Goal: Task Accomplishment & Management: Manage account settings

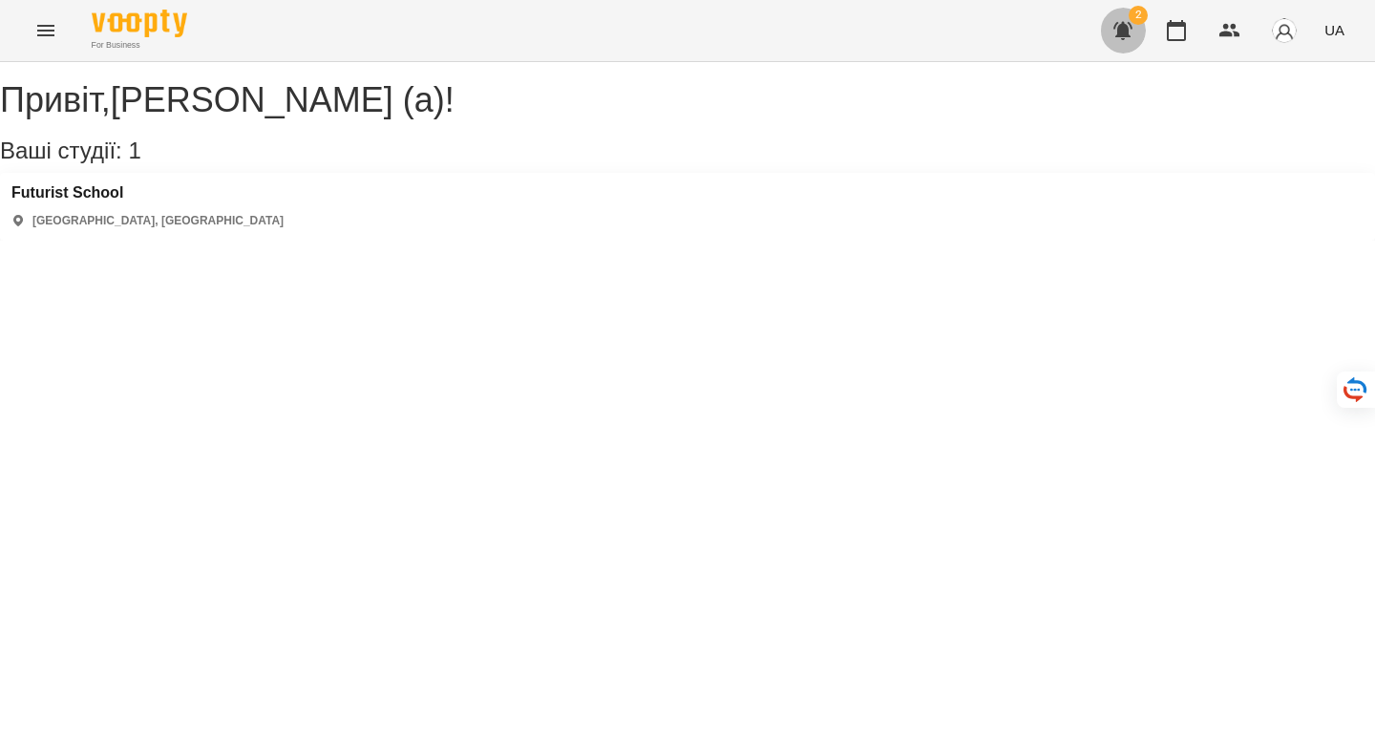
click at [1125, 30] on icon "button" at bounding box center [1123, 31] width 19 height 18
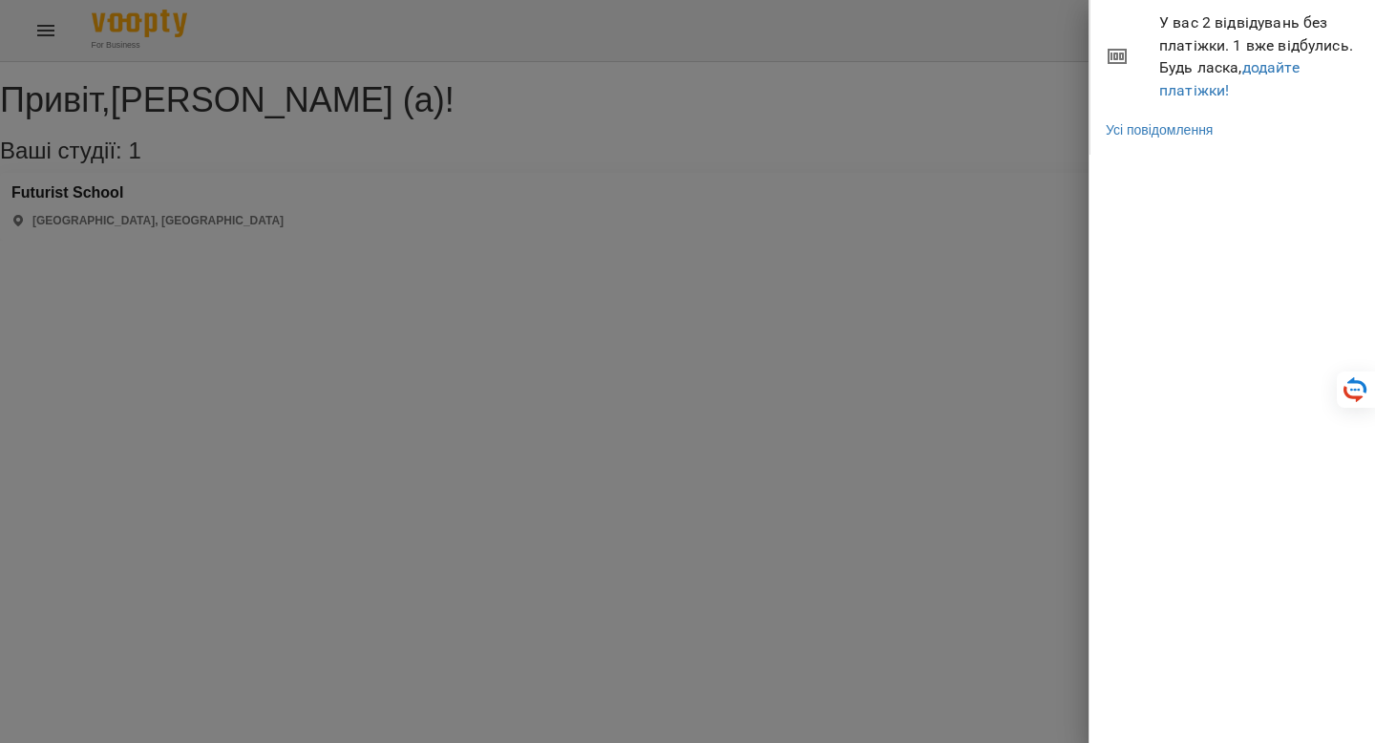
click at [1049, 127] on div at bounding box center [687, 371] width 1375 height 743
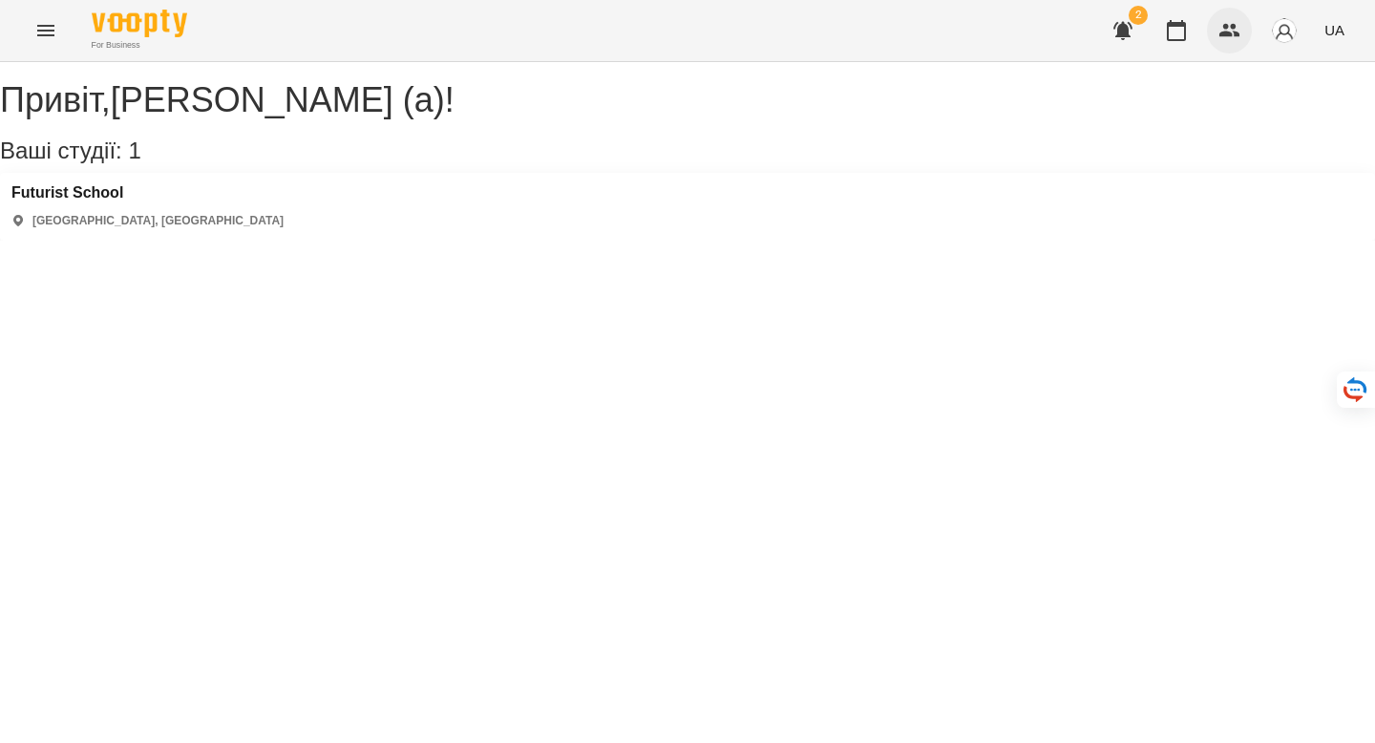
click at [1242, 33] on button "button" at bounding box center [1230, 31] width 46 height 46
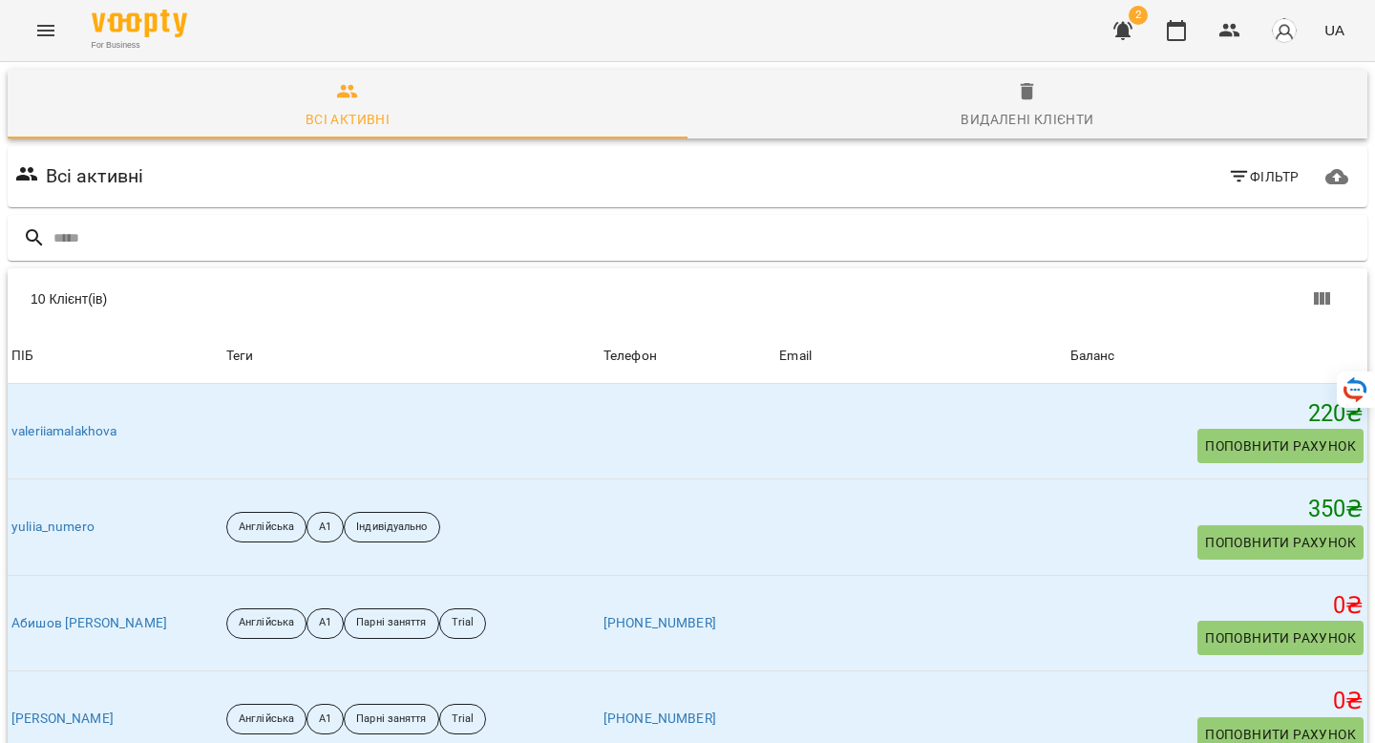
click at [57, 32] on button "Menu" at bounding box center [46, 31] width 46 height 46
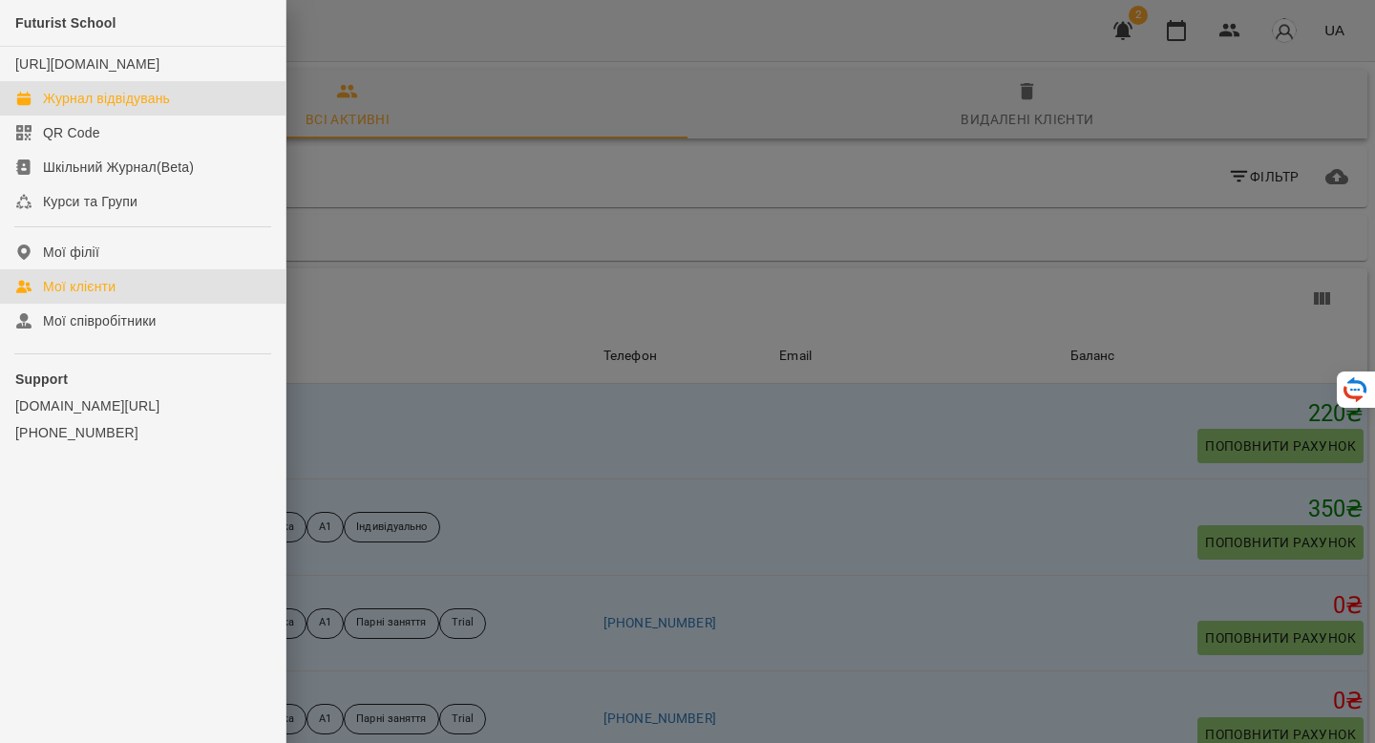
click at [67, 108] on div "Журнал відвідувань" at bounding box center [106, 98] width 127 height 19
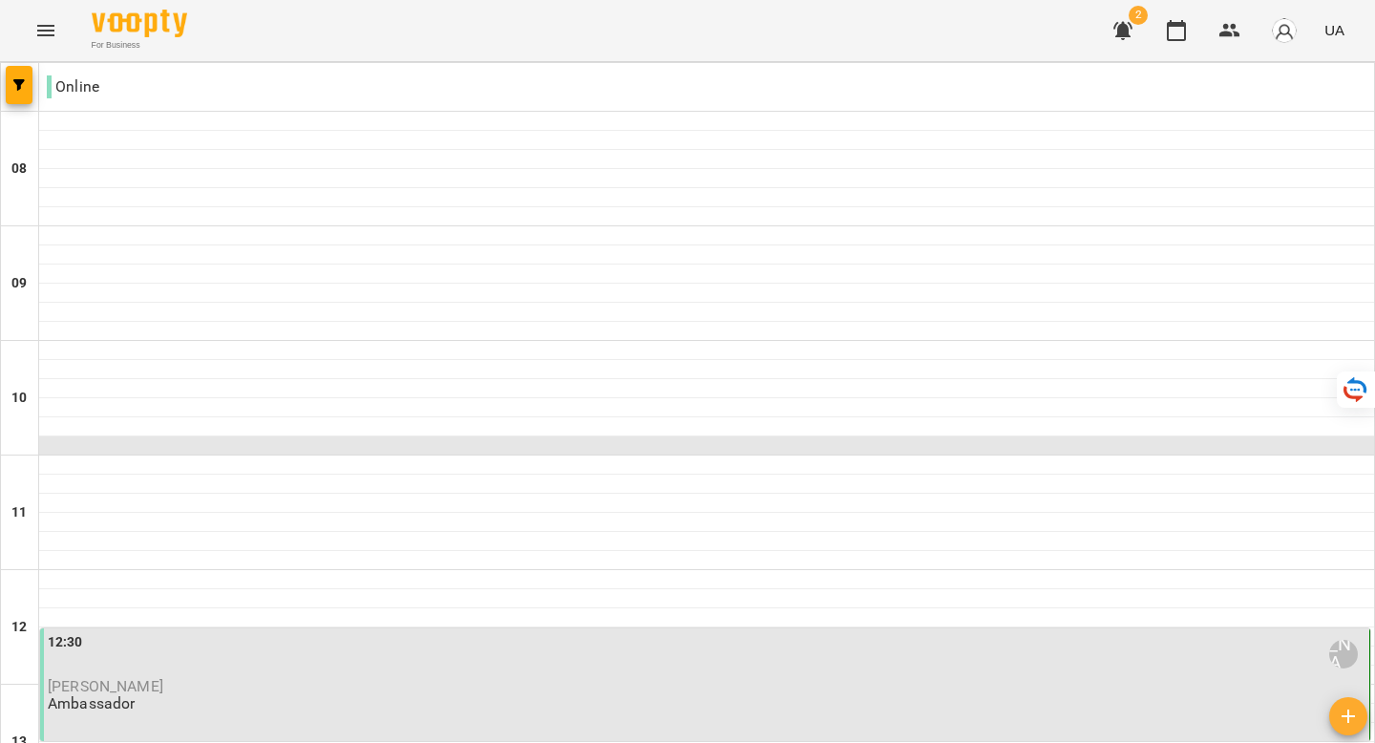
scroll to position [764, 0]
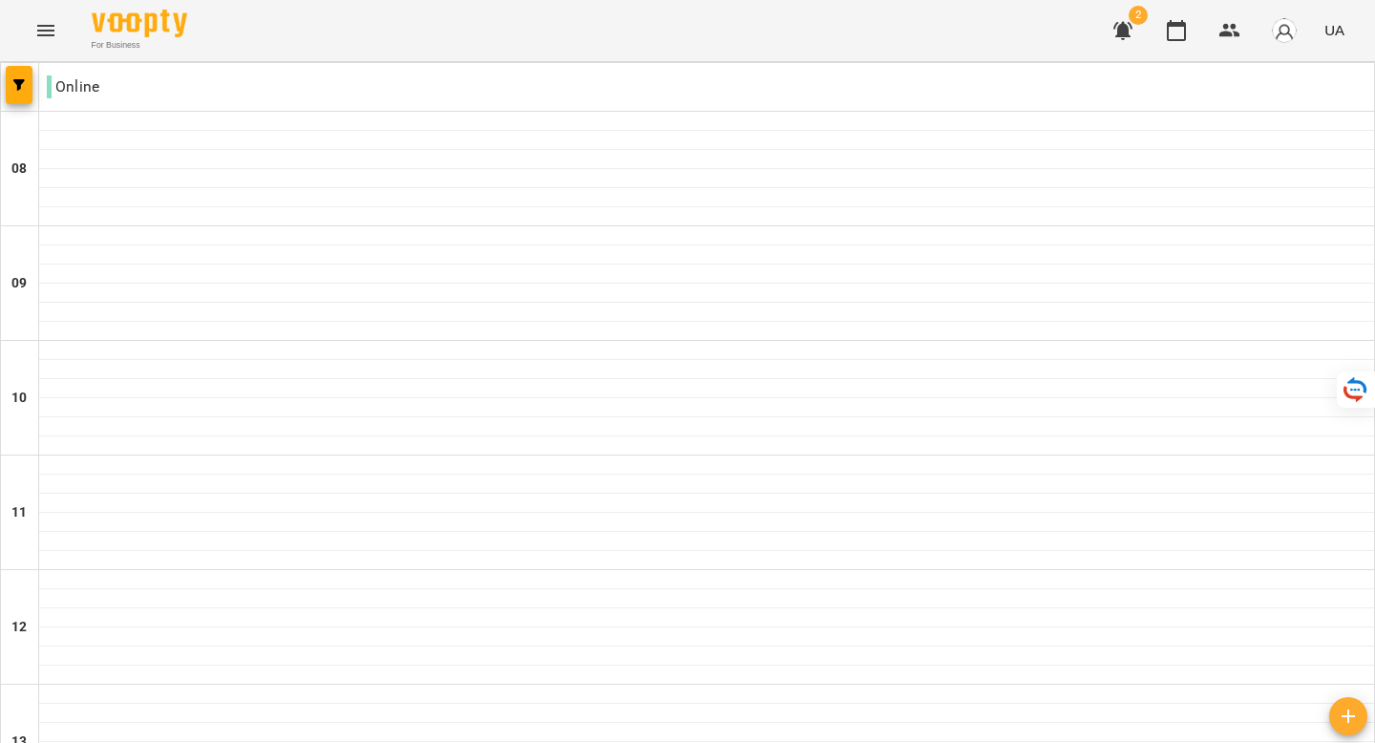
scroll to position [1023, 0]
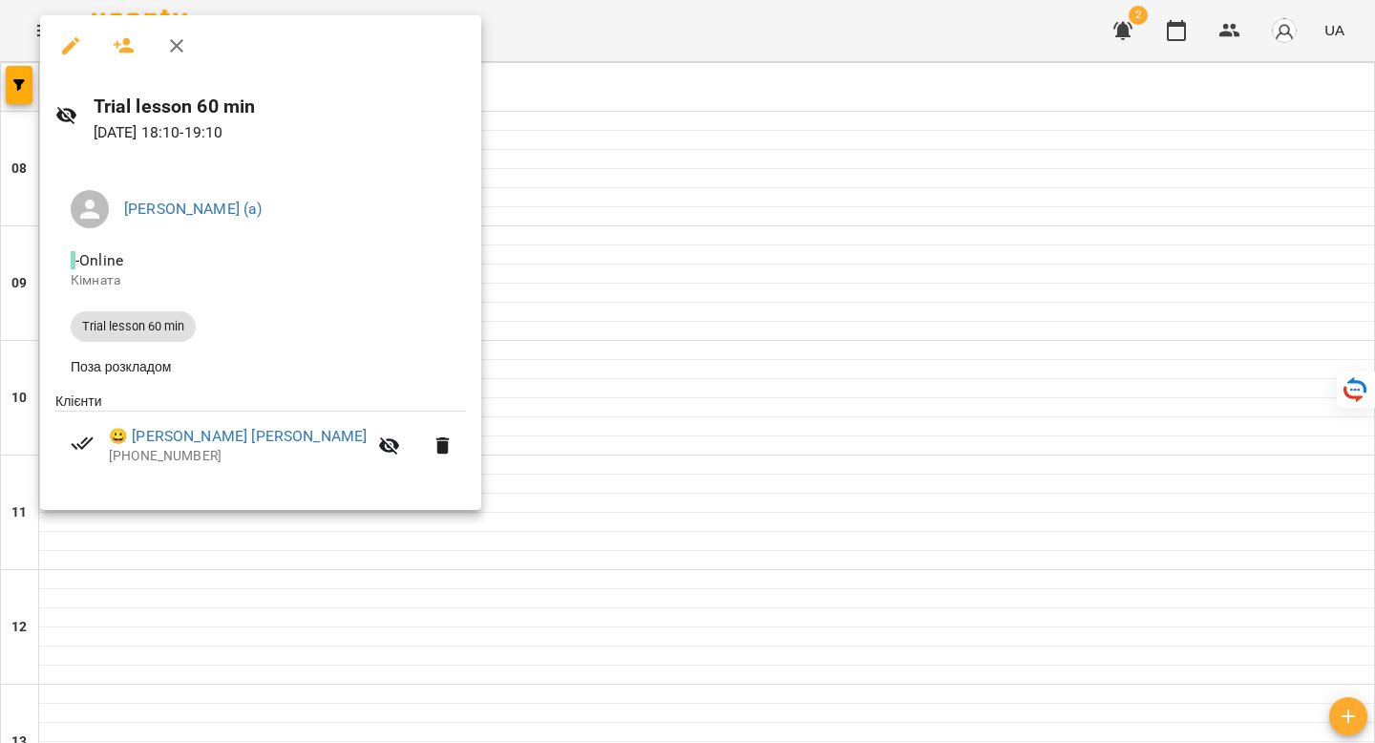
click at [442, 435] on div at bounding box center [687, 371] width 1375 height 743
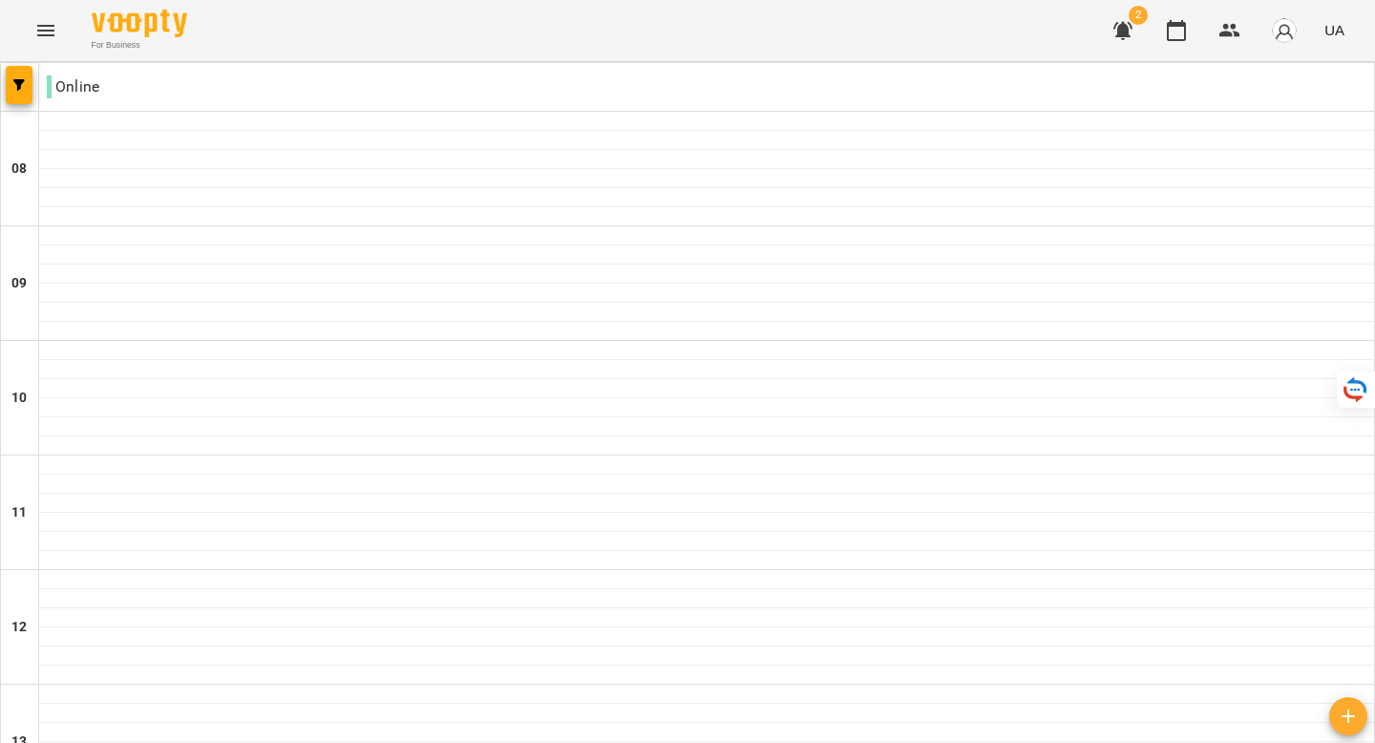
scroll to position [1215, 0]
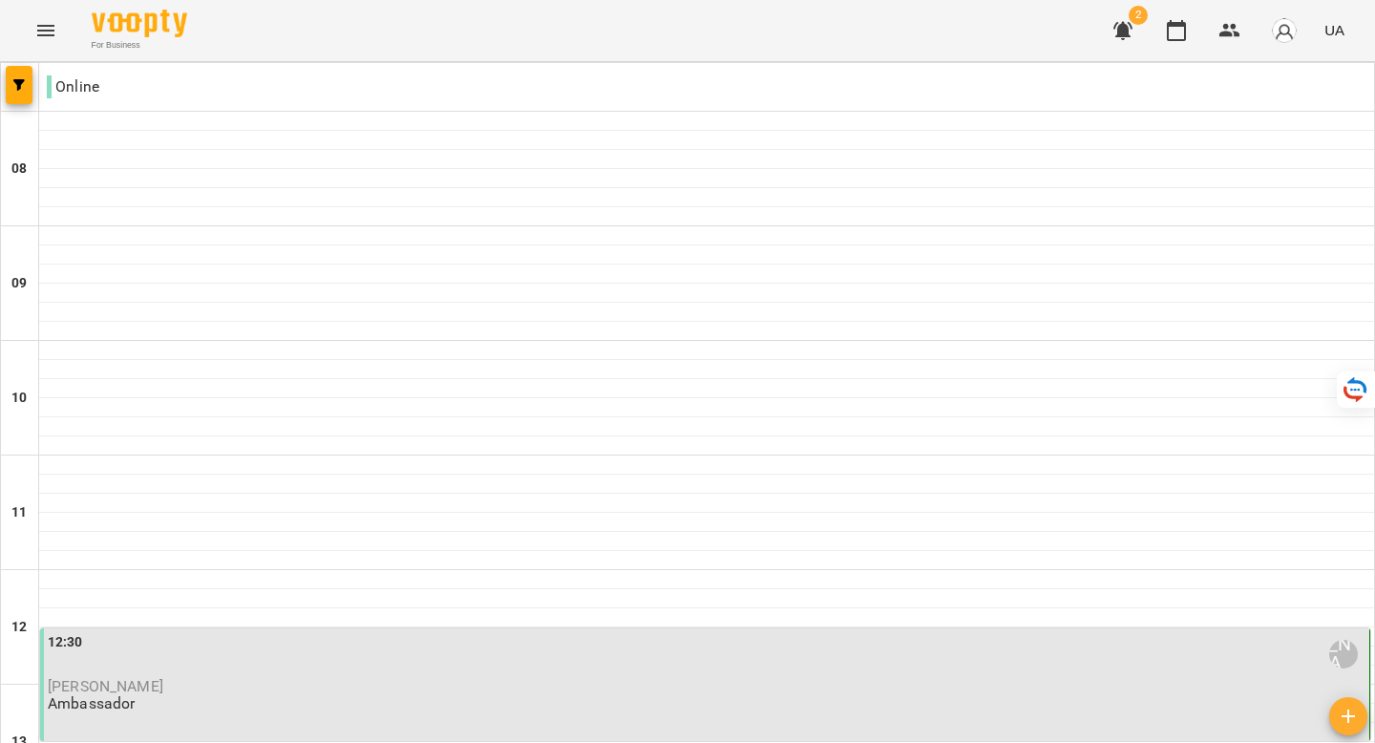
scroll to position [825, 0]
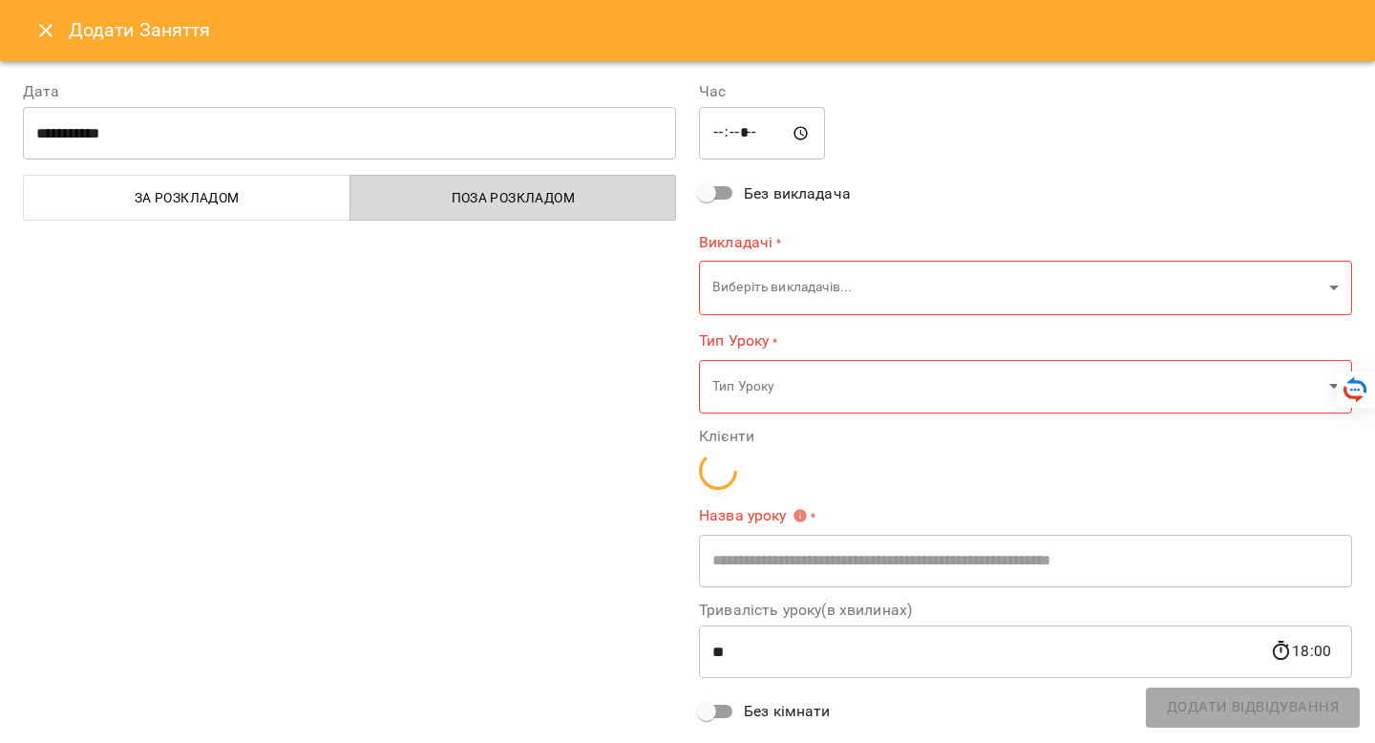
type input "**********"
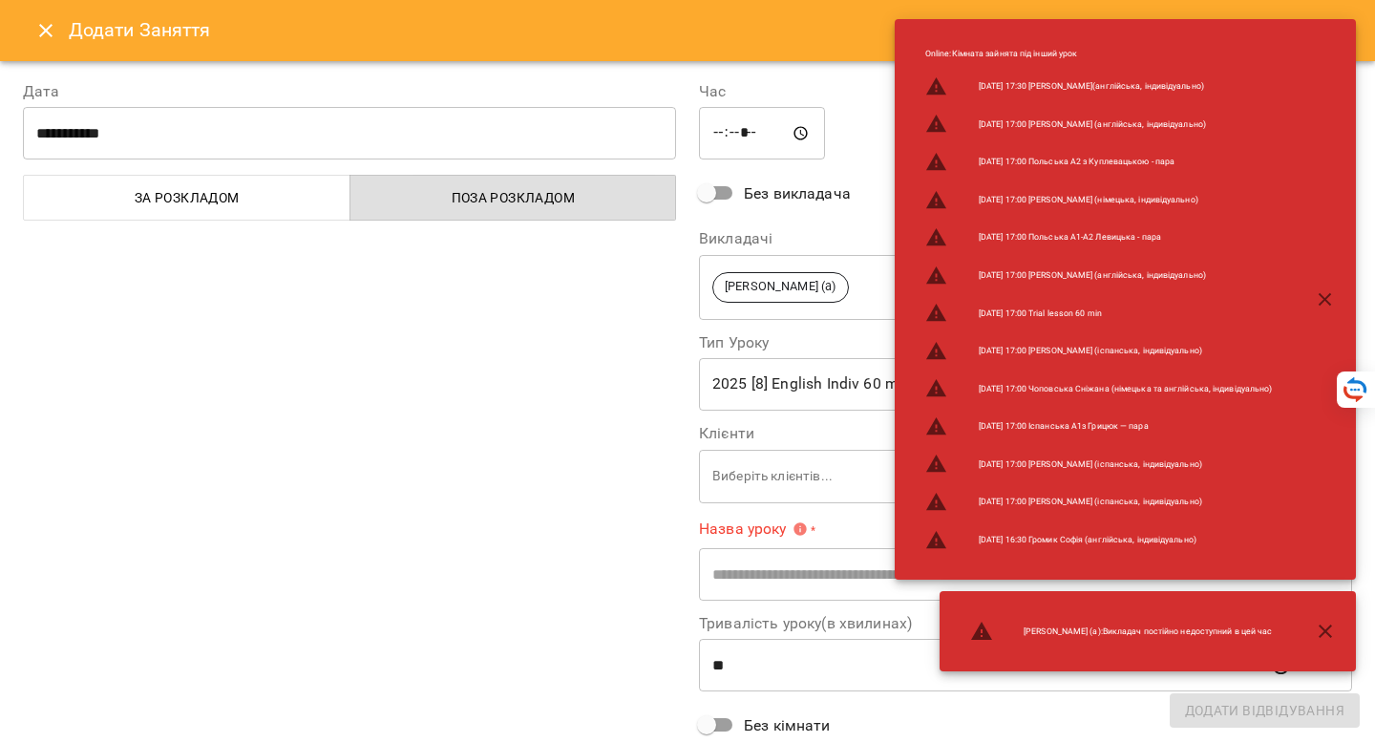
click at [49, 34] on icon "Close" at bounding box center [45, 30] width 23 height 23
